Goal: Task Accomplishment & Management: Use online tool/utility

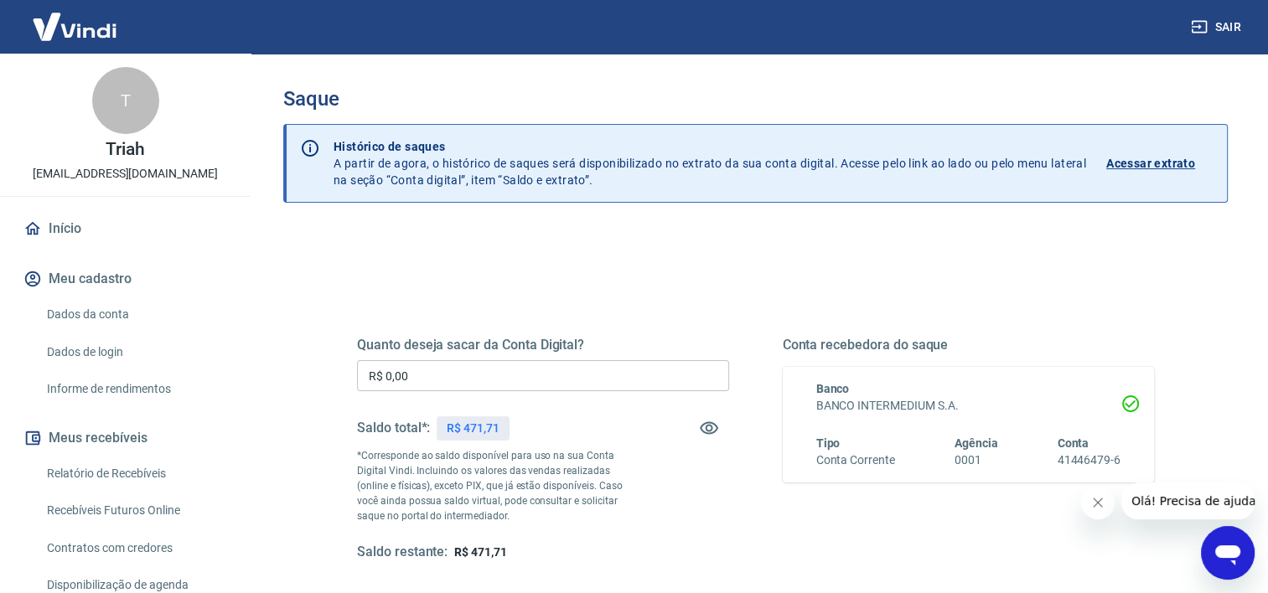
click at [431, 379] on input "R$ 0,00" at bounding box center [543, 375] width 372 height 31
drag, startPoint x: 431, startPoint y: 379, endPoint x: 303, endPoint y: 368, distance: 128.7
click at [303, 368] on div "Quanto deseja sacar da Conta Digital? R$ 0,00 ​ Saldo total*: R$ 471,71 *Corres…" at bounding box center [755, 529] width 945 height 599
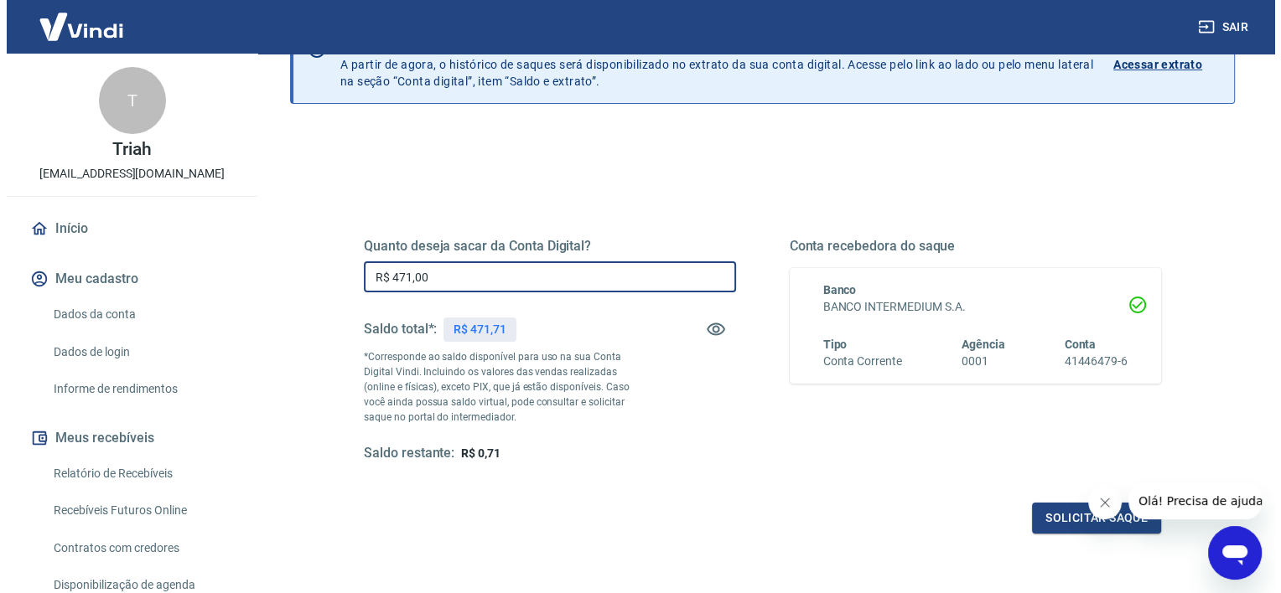
scroll to position [103, 0]
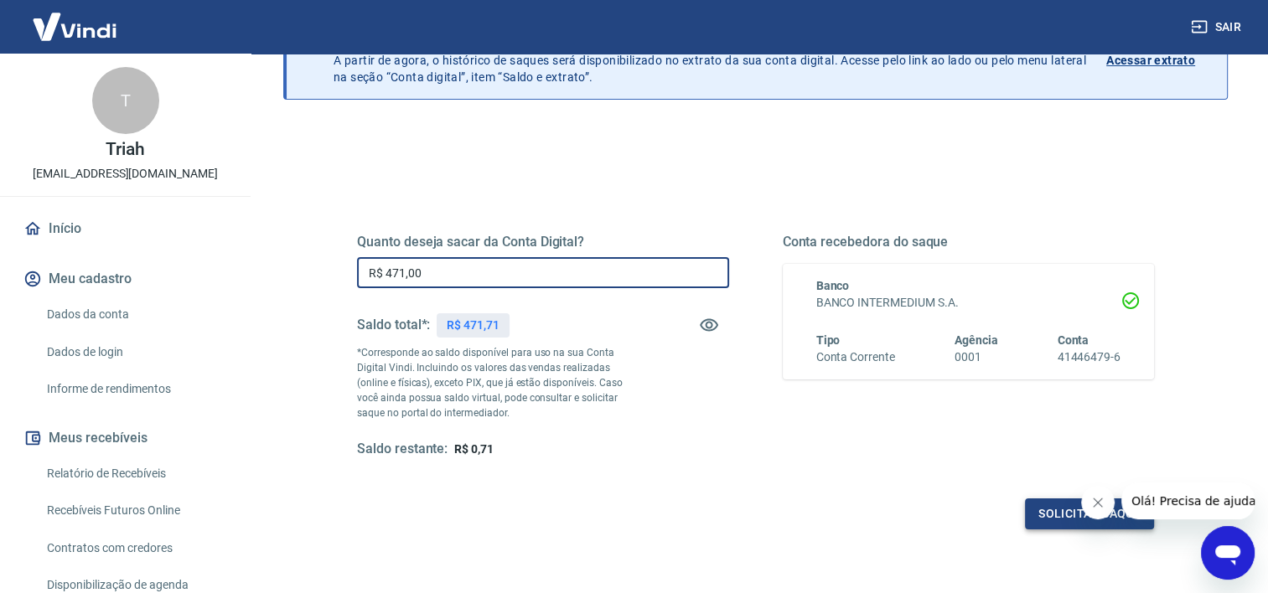
type input "R$ 471,00"
click at [1044, 520] on button "Solicitar saque" at bounding box center [1089, 514] width 129 height 31
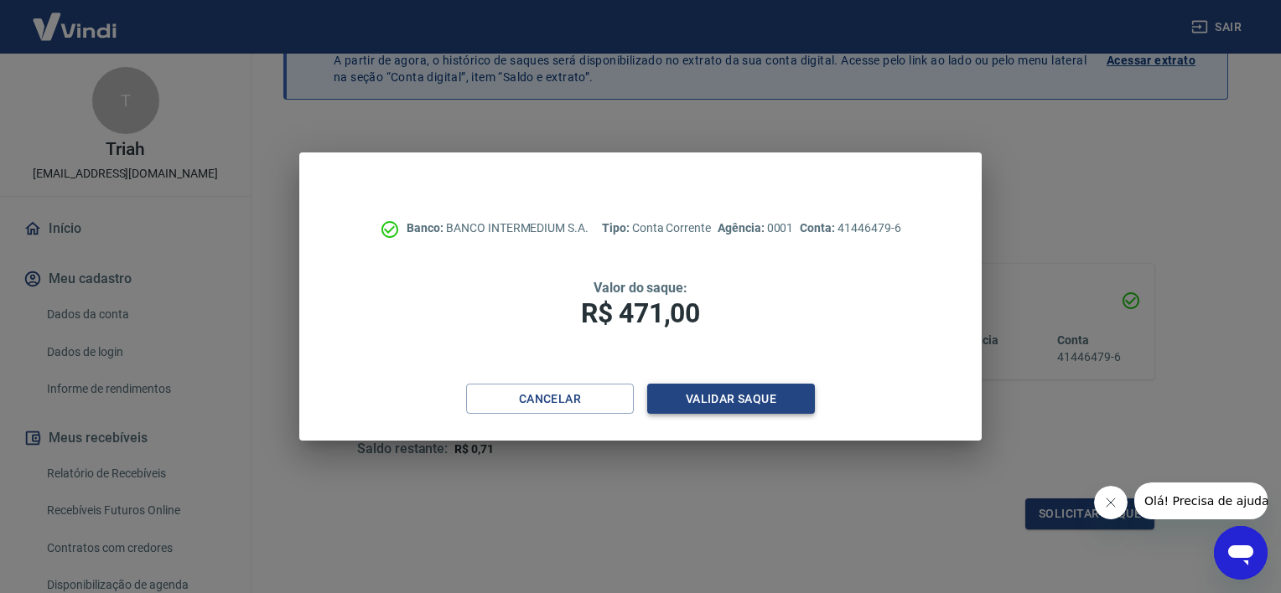
click at [708, 393] on button "Validar saque" at bounding box center [731, 399] width 168 height 31
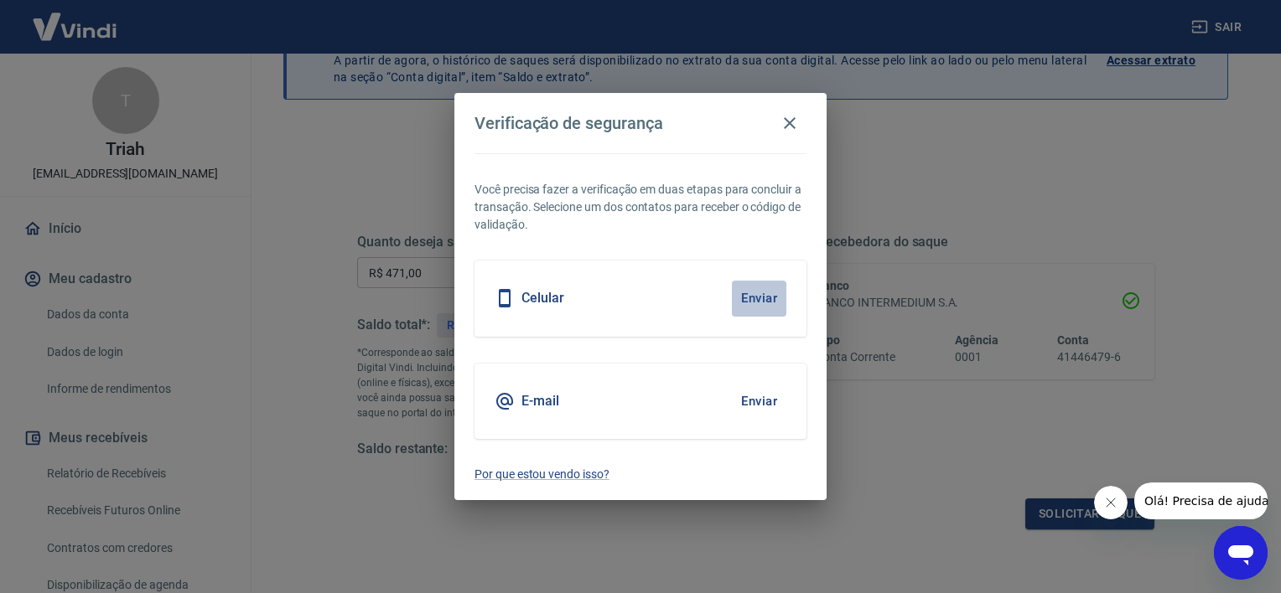
click at [748, 295] on button "Enviar" at bounding box center [759, 298] width 54 height 35
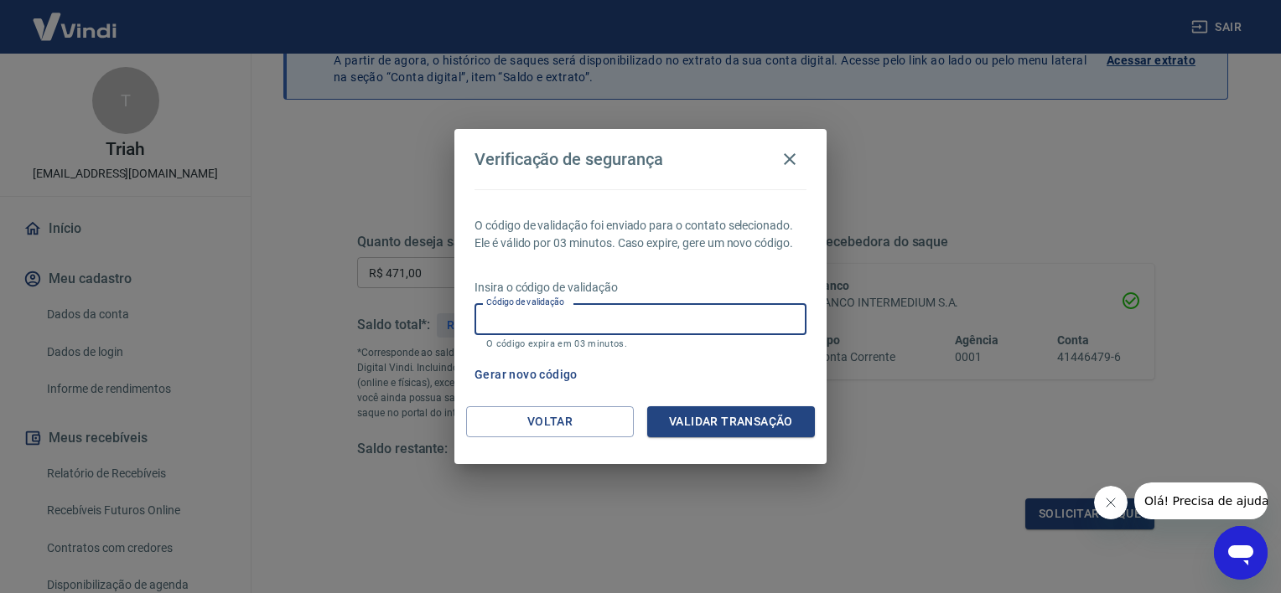
click at [725, 334] on input "Código de validação" at bounding box center [640, 318] width 332 height 31
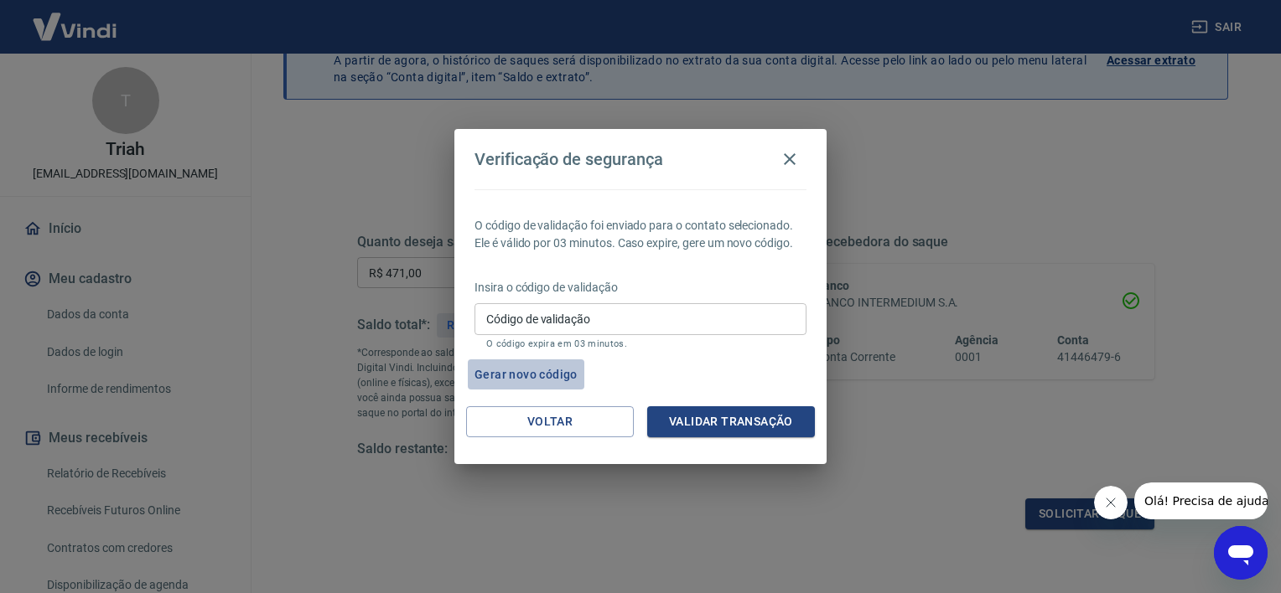
click at [535, 373] on button "Gerar novo código" at bounding box center [526, 375] width 116 height 31
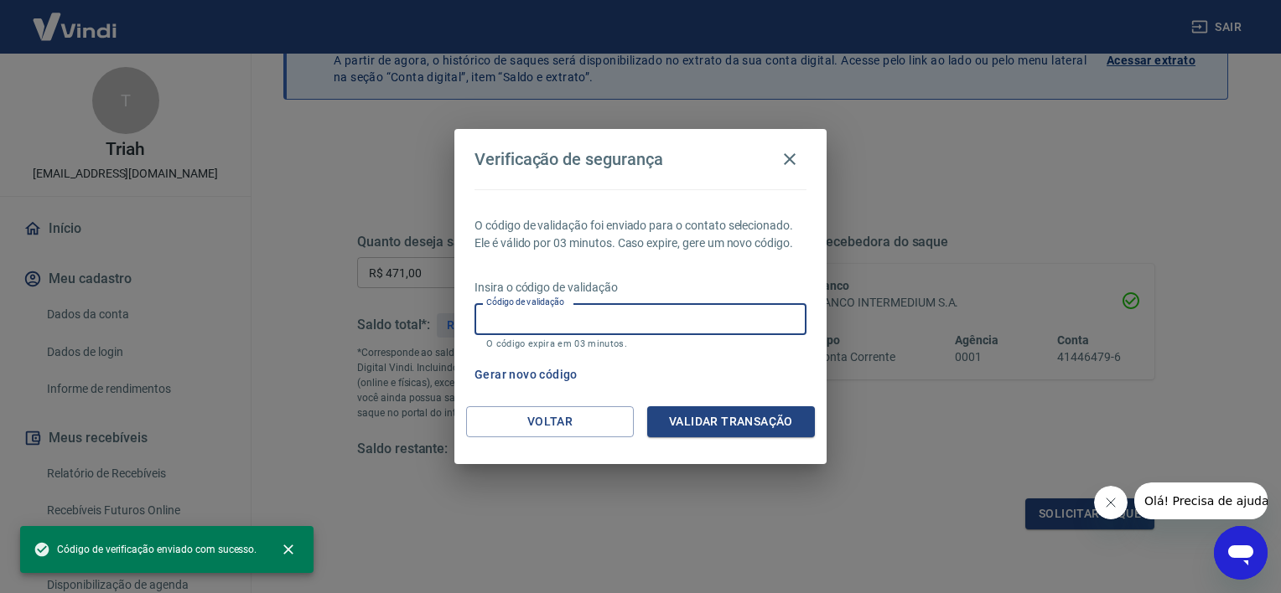
click at [652, 314] on input "Código de validação" at bounding box center [640, 318] width 332 height 31
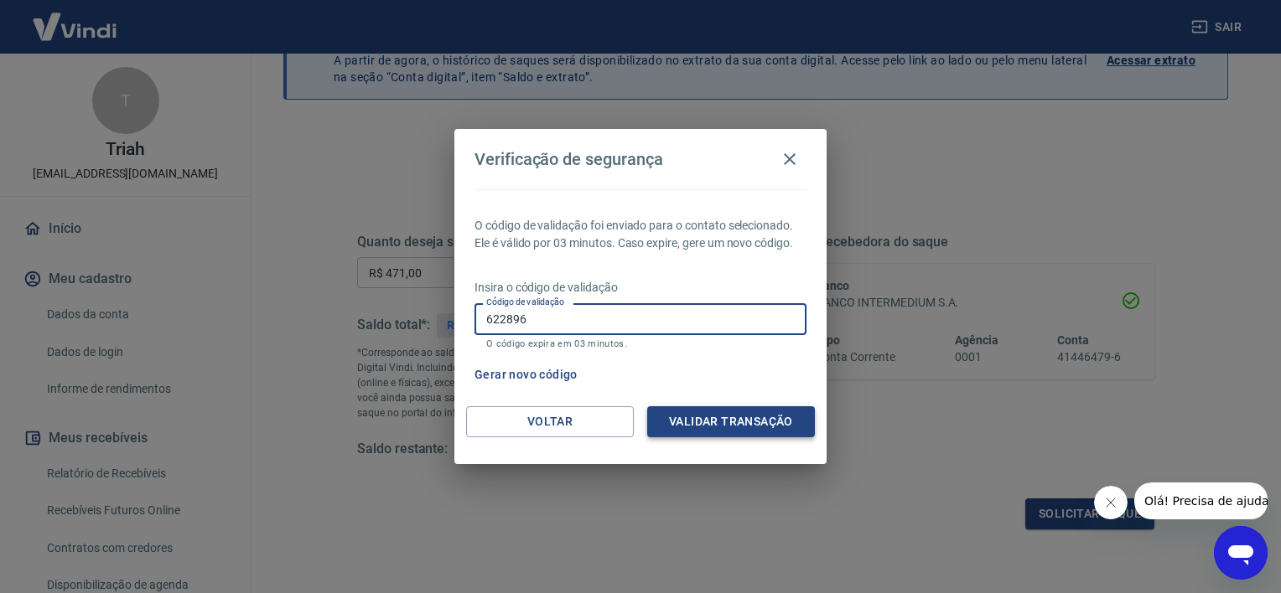
type input "622896"
click at [748, 427] on button "Validar transação" at bounding box center [731, 421] width 168 height 31
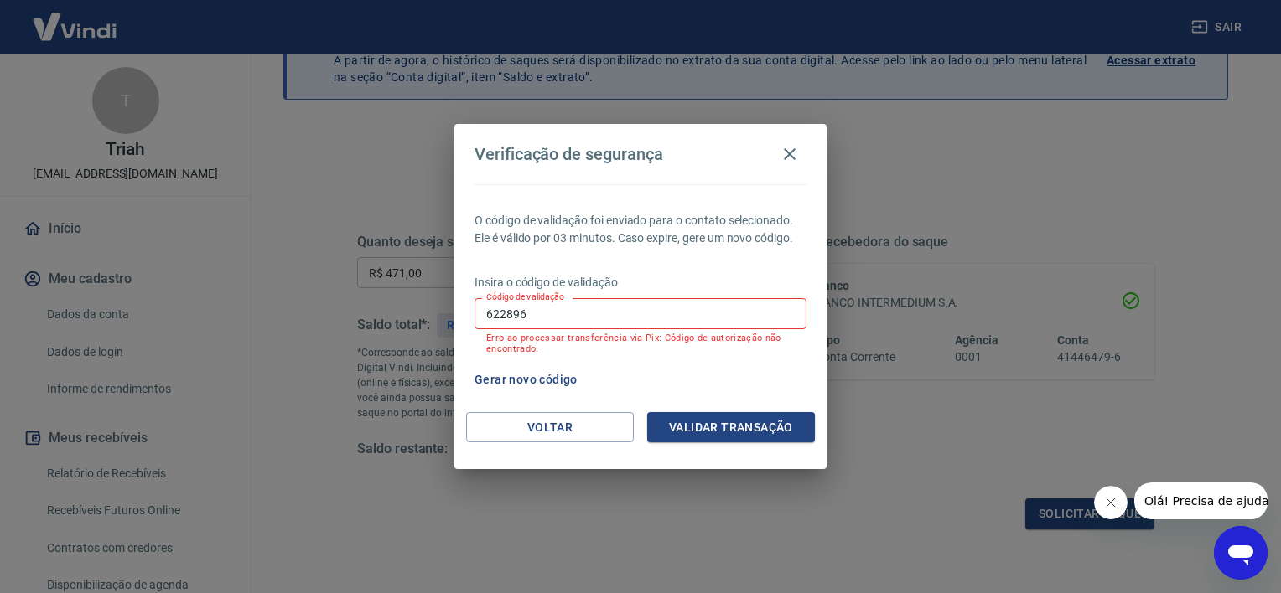
click at [611, 299] on input "622896" at bounding box center [640, 313] width 332 height 31
click at [789, 161] on icon "button" at bounding box center [789, 154] width 20 height 20
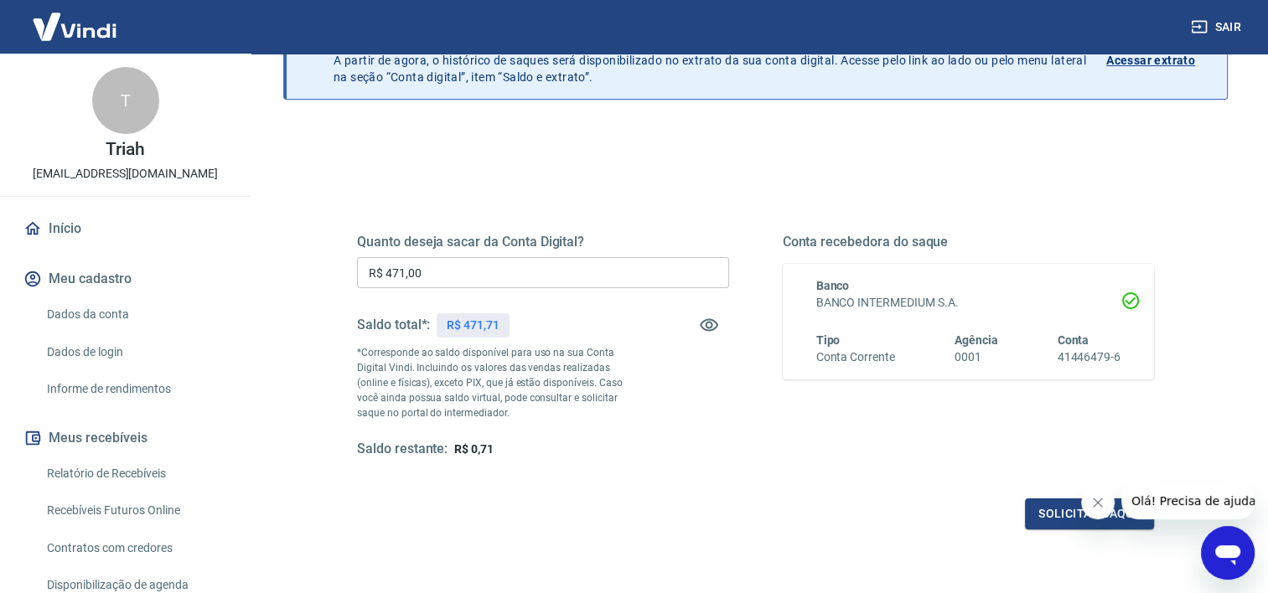
drag, startPoint x: 966, startPoint y: 468, endPoint x: 1138, endPoint y: 536, distance: 185.8
click at [1138, 536] on div "Quanto deseja sacar da Conta Digital? R$ 471,00 ​ Saldo total*: R$ 471,71 *Corr…" at bounding box center [755, 355] width 837 height 390
click at [1075, 512] on button "Solicitar saque" at bounding box center [1089, 514] width 129 height 31
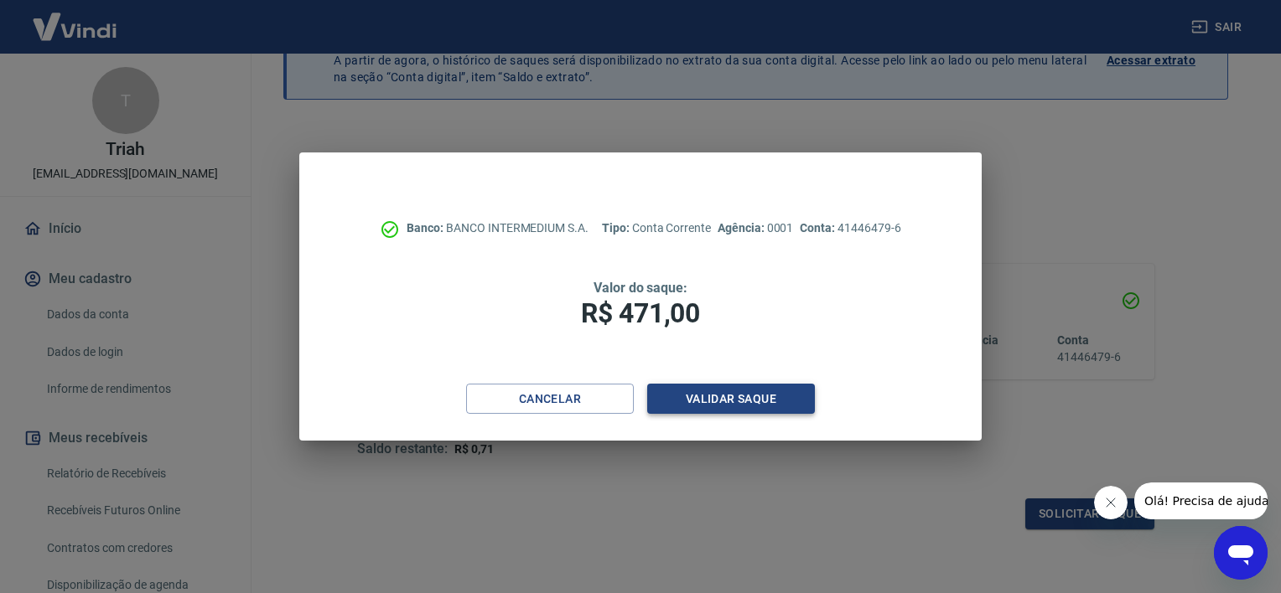
click at [694, 399] on button "Validar saque" at bounding box center [731, 399] width 168 height 31
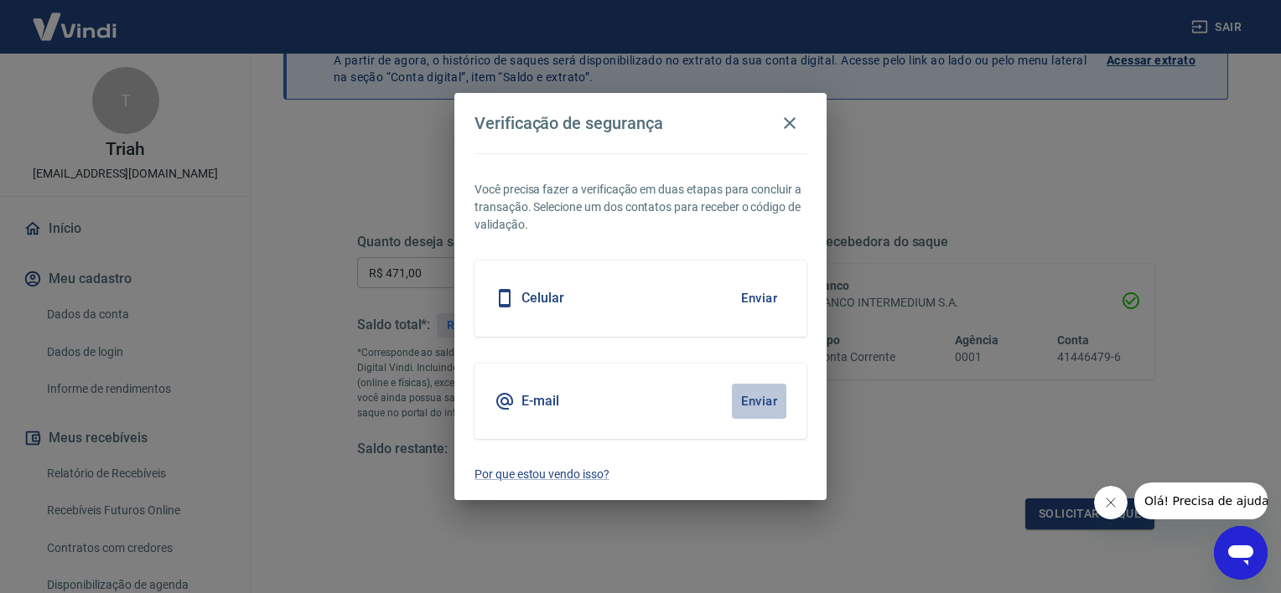
click at [756, 392] on button "Enviar" at bounding box center [759, 401] width 54 height 35
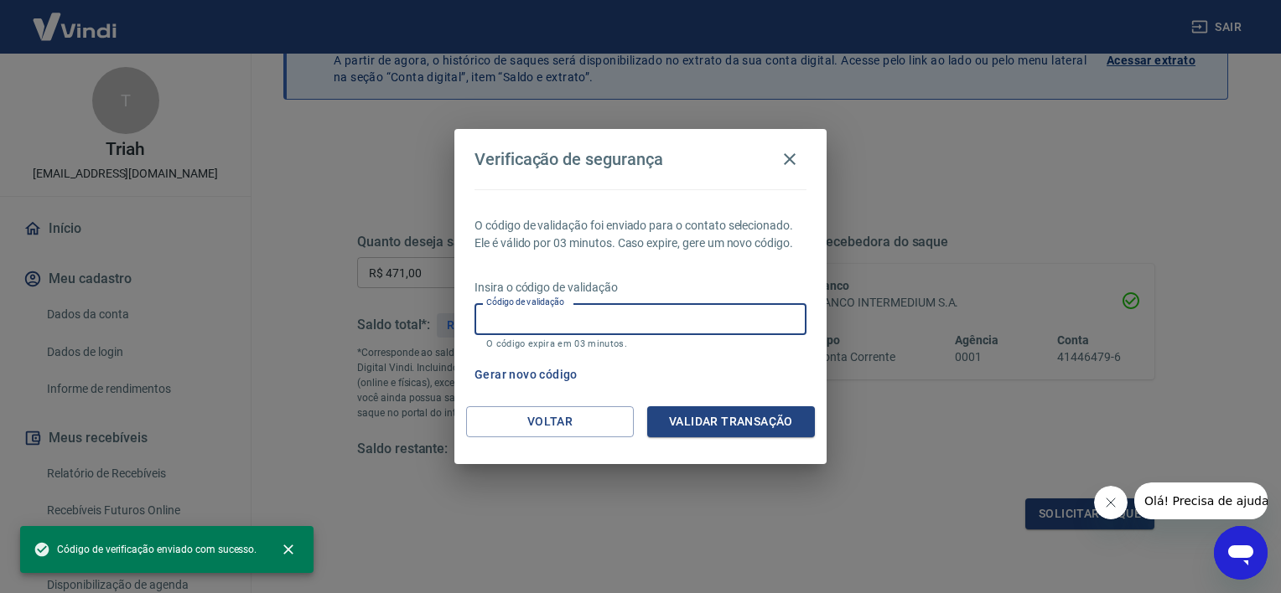
click at [580, 317] on input "Código de validação" at bounding box center [640, 318] width 332 height 31
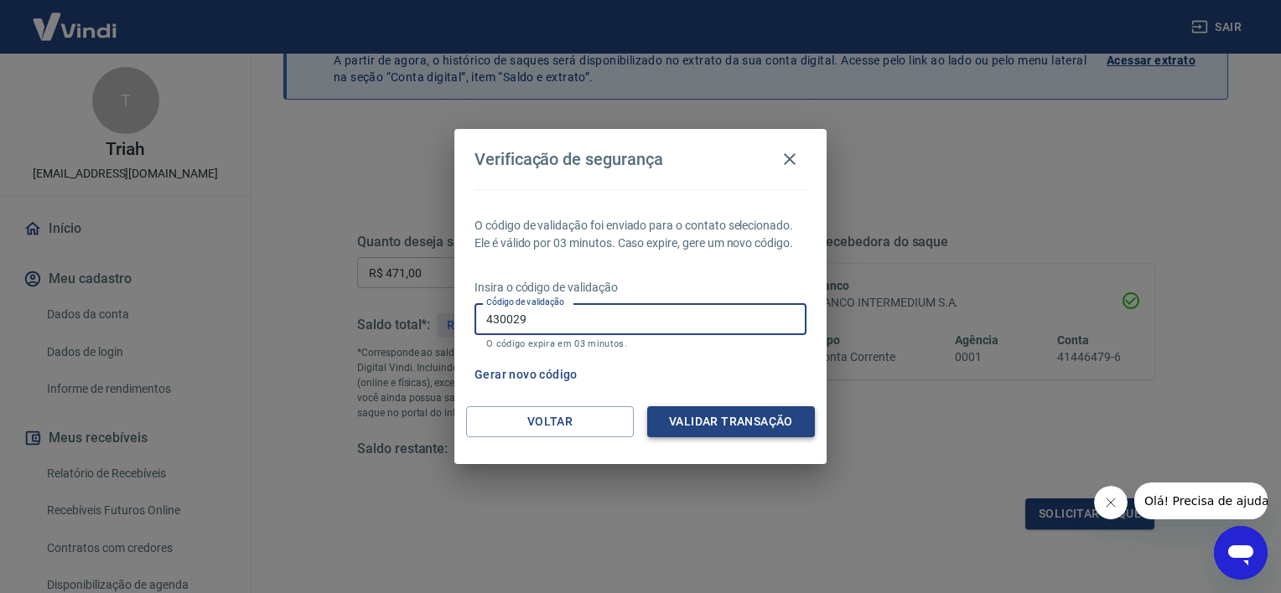
type input "430029"
click at [694, 419] on button "Validar transação" at bounding box center [731, 421] width 168 height 31
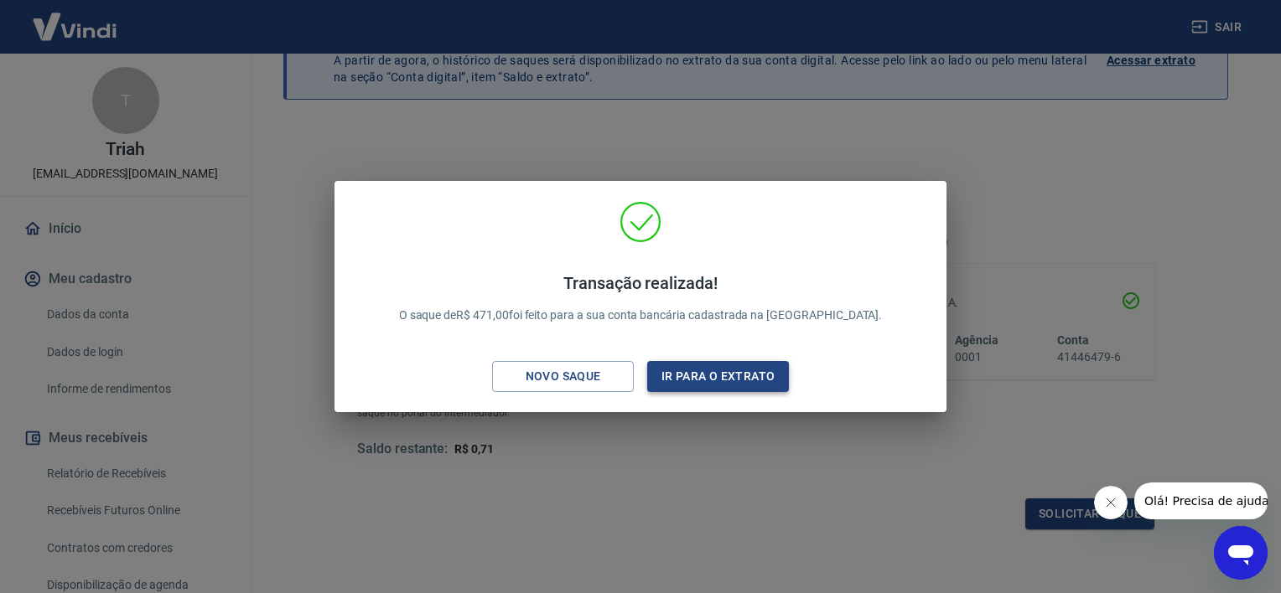
click at [694, 376] on button "Ir para o extrato" at bounding box center [718, 376] width 142 height 31
